Goal: Task Accomplishment & Management: Manage account settings

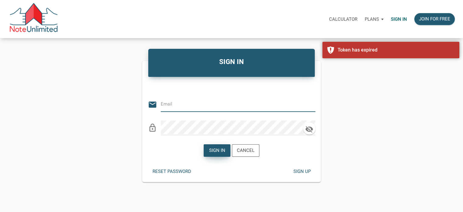
type input "[EMAIL_ADDRESS][DOMAIN_NAME]"
click at [216, 151] on div "Sign in" at bounding box center [217, 150] width 16 height 7
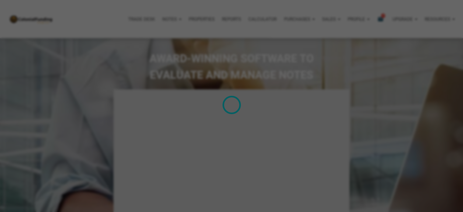
type input "Introduction to new features"
select select
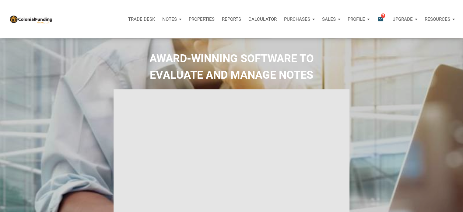
click at [368, 19] on div "Profile" at bounding box center [358, 19] width 29 height 18
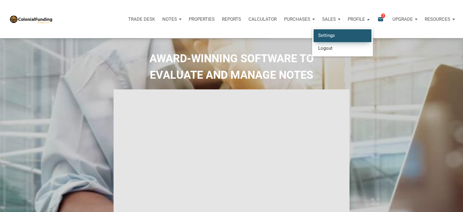
click at [323, 32] on link "Settings" at bounding box center [343, 35] width 58 height 12
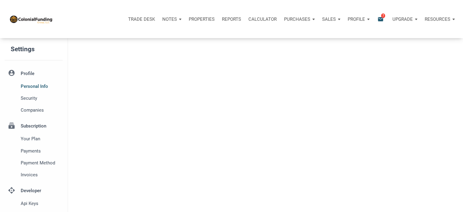
type input "SOUTHLAKE"
select select
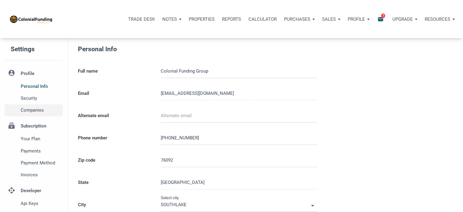
click at [33, 111] on span "Companies" at bounding box center [41, 109] width 40 height 7
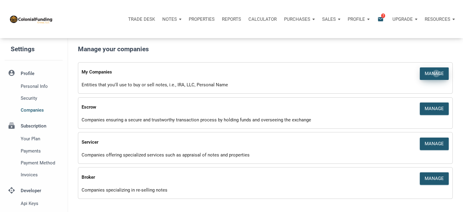
click at [437, 73] on div "Manage" at bounding box center [434, 73] width 19 height 7
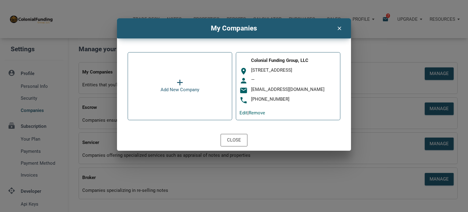
click at [179, 84] on icon at bounding box center [180, 82] width 6 height 7
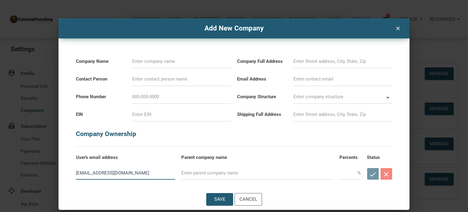
drag, startPoint x: 76, startPoint y: 174, endPoint x: 162, endPoint y: 173, distance: 85.9
click at [162, 173] on input "[EMAIL_ADDRESS][DOMAIN_NAME]" at bounding box center [125, 173] width 99 height 14
